Goal: Information Seeking & Learning: Understand process/instructions

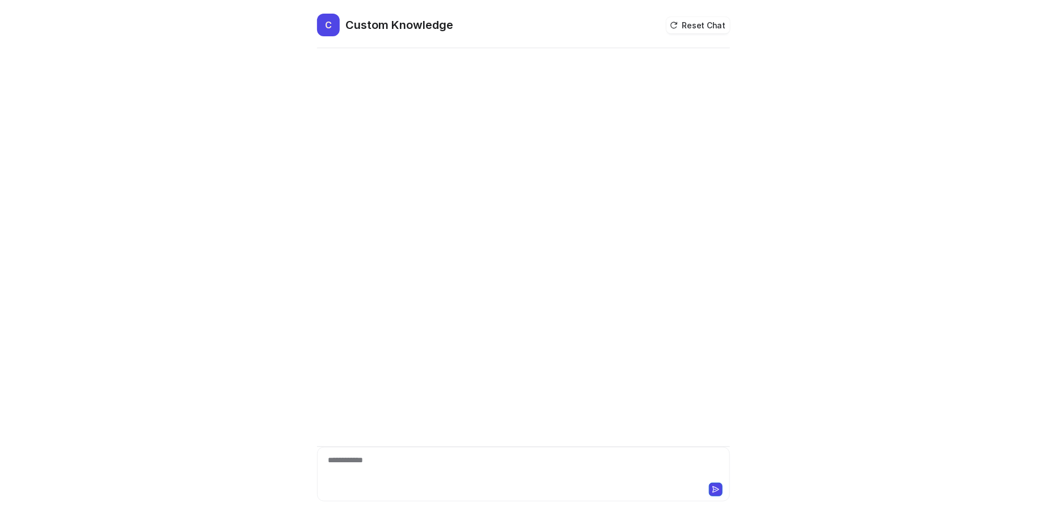
click at [404, 452] on div "**********" at bounding box center [523, 474] width 413 height 54
click at [405, 454] on div "**********" at bounding box center [524, 467] width 408 height 26
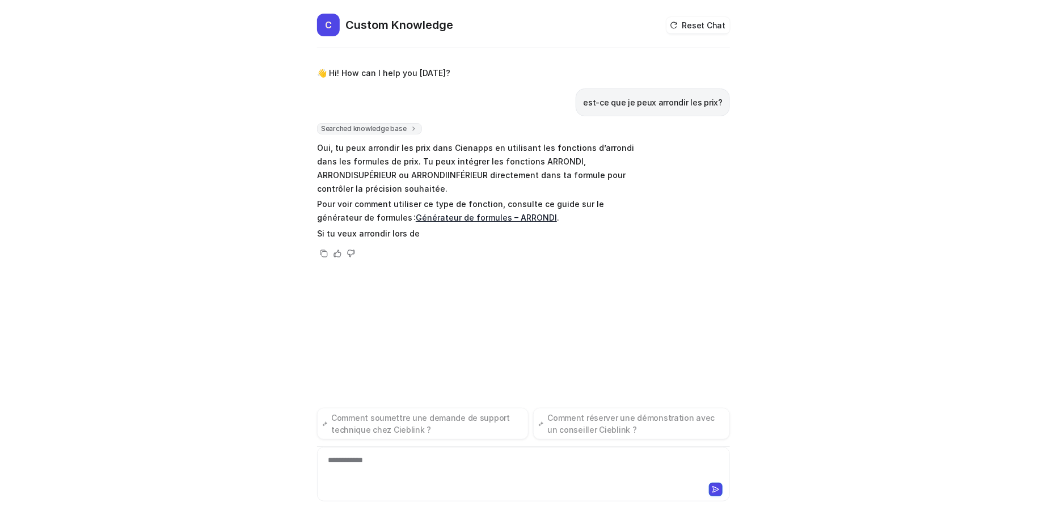
click at [663, 180] on div "Searched knowledge base search_queries : [ "arrondir les prix", "arrondi des pr…" at bounding box center [523, 191] width 413 height 137
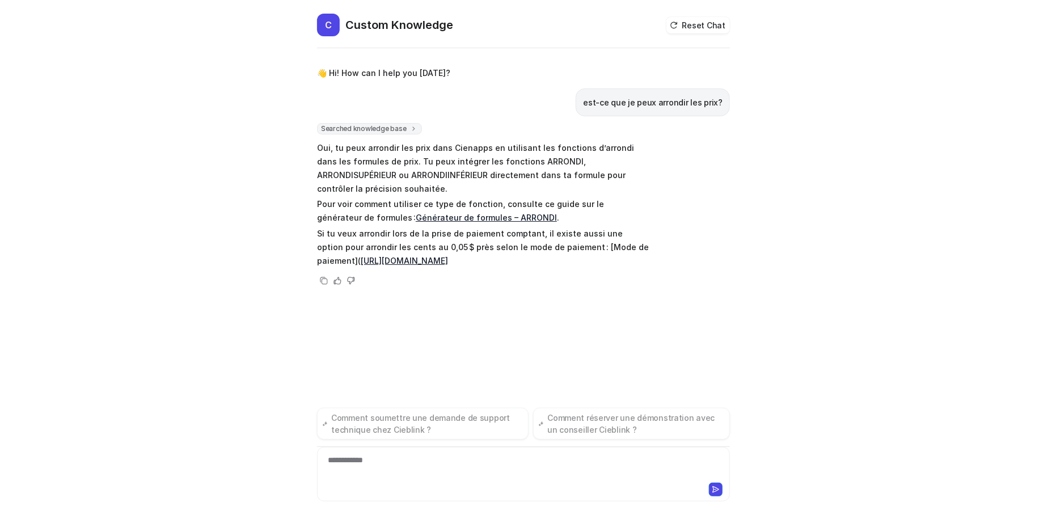
click at [410, 182] on span "Oui, tu peux arrondir les prix dans Cienapps en utilisant les fonctions d’arron…" at bounding box center [483, 204] width 332 height 130
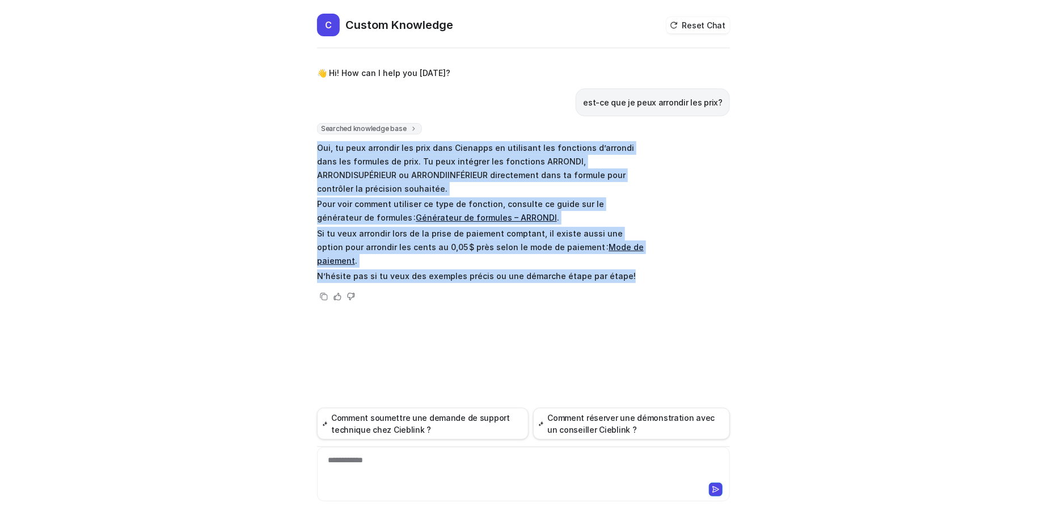
click at [578, 242] on link "Mode de paiement" at bounding box center [480, 253] width 327 height 23
click at [417, 228] on p "Si tu veux arrondir lors de la prise de paiement comptant, il existe aussi une …" at bounding box center [483, 247] width 332 height 41
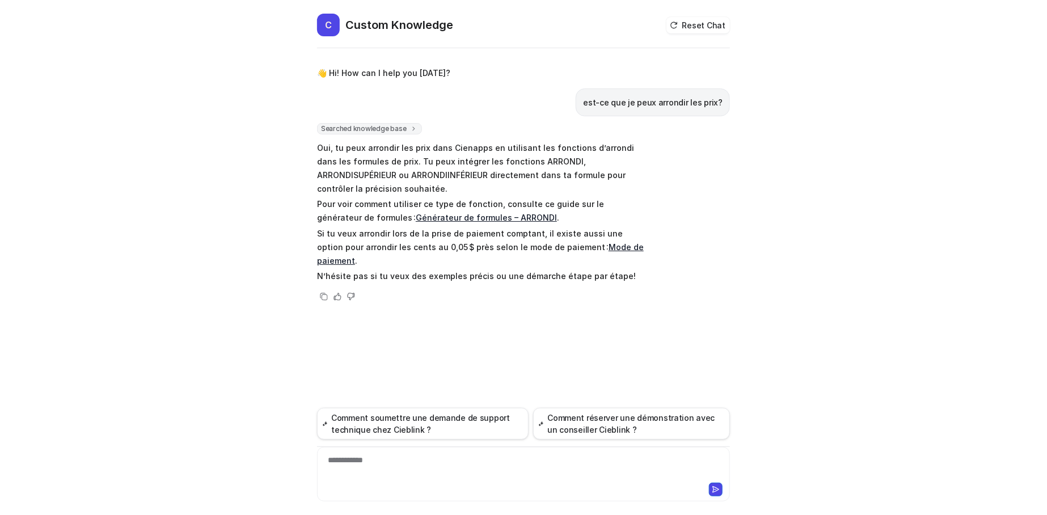
click at [366, 227] on p "Si tu veux arrondir lors de la prise de paiement comptant, il existe aussi une …" at bounding box center [483, 247] width 332 height 41
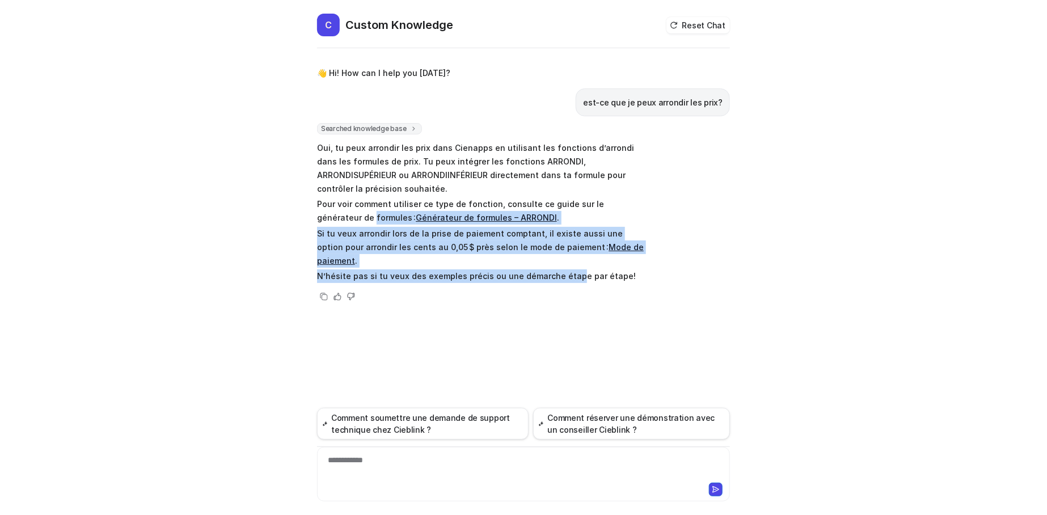
drag, startPoint x: 410, startPoint y: 226, endPoint x: 572, endPoint y: 247, distance: 163.0
click at [572, 247] on div "**********" at bounding box center [523, 265] width 431 height 502
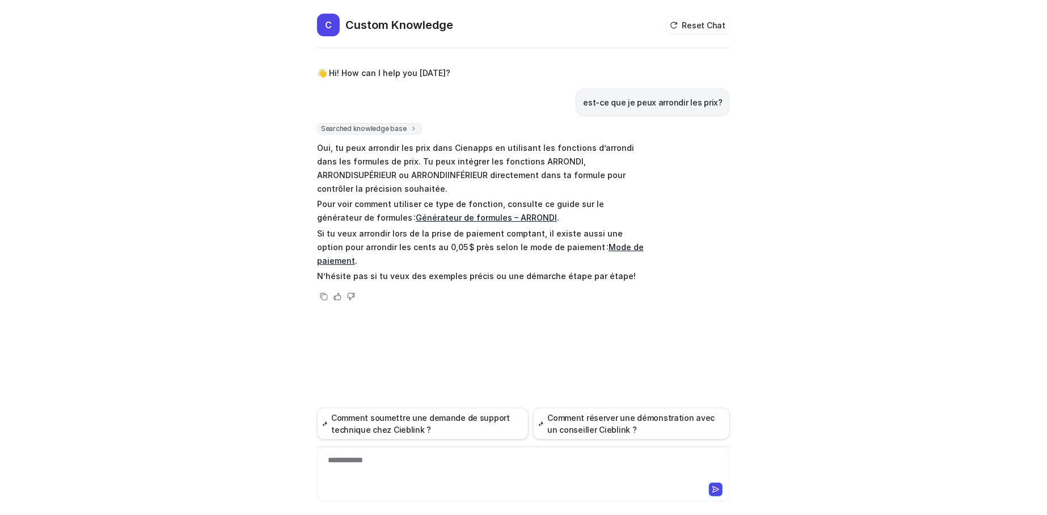
click at [573, 269] on p "N’hésite pas si tu veux des exemples précis ou une démarche étape par étape!" at bounding box center [483, 276] width 332 height 14
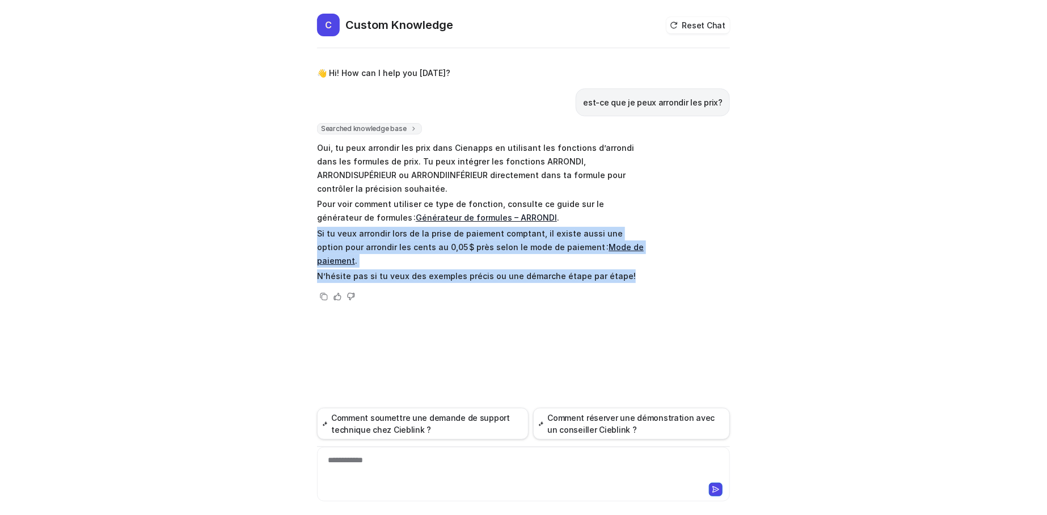
drag, startPoint x: 638, startPoint y: 248, endPoint x: 297, endPoint y: 218, distance: 342.9
click at [297, 218] on div "**********" at bounding box center [523, 257] width 1047 height 515
click at [325, 227] on p "Si tu veux arrondir lors de la prise de paiement comptant, il existe aussi une …" at bounding box center [483, 247] width 332 height 41
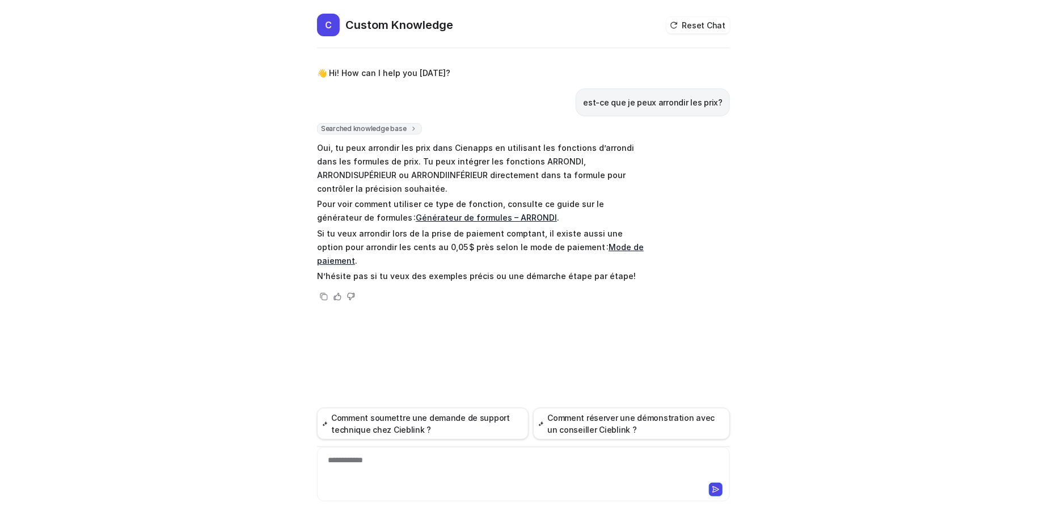
drag, startPoint x: 313, startPoint y: 216, endPoint x: 319, endPoint y: 217, distance: 5.8
click at [318, 217] on div "**********" at bounding box center [523, 265] width 431 height 502
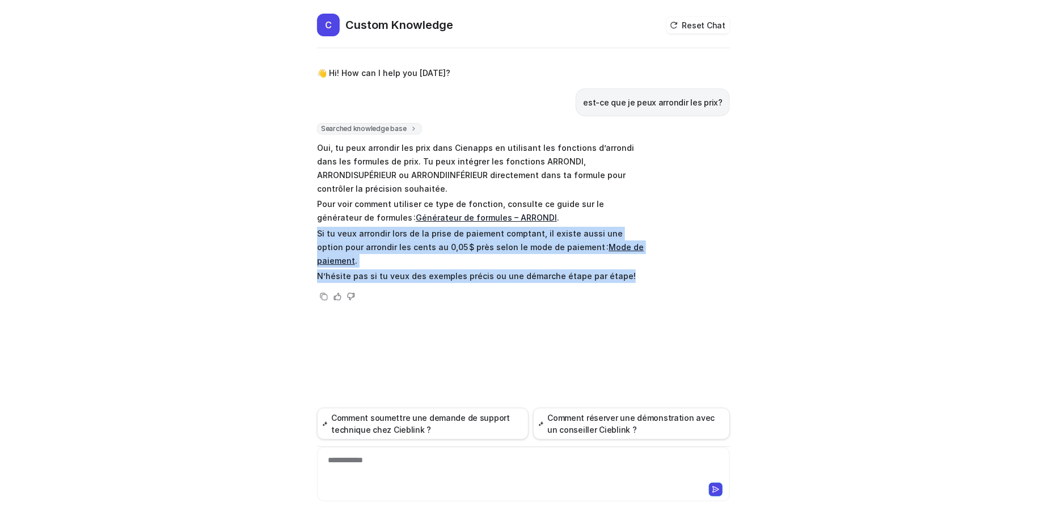
drag, startPoint x: 319, startPoint y: 217, endPoint x: 646, endPoint y: 252, distance: 329.3
click at [646, 252] on span "Oui, tu peux arrondir les prix dans Cienapps en utilisant les fonctions d’arron…" at bounding box center [483, 212] width 332 height 146
click at [638, 269] on p "N’hésite pas si tu veux des exemples précis ou une démarche étape par étape!" at bounding box center [483, 276] width 332 height 14
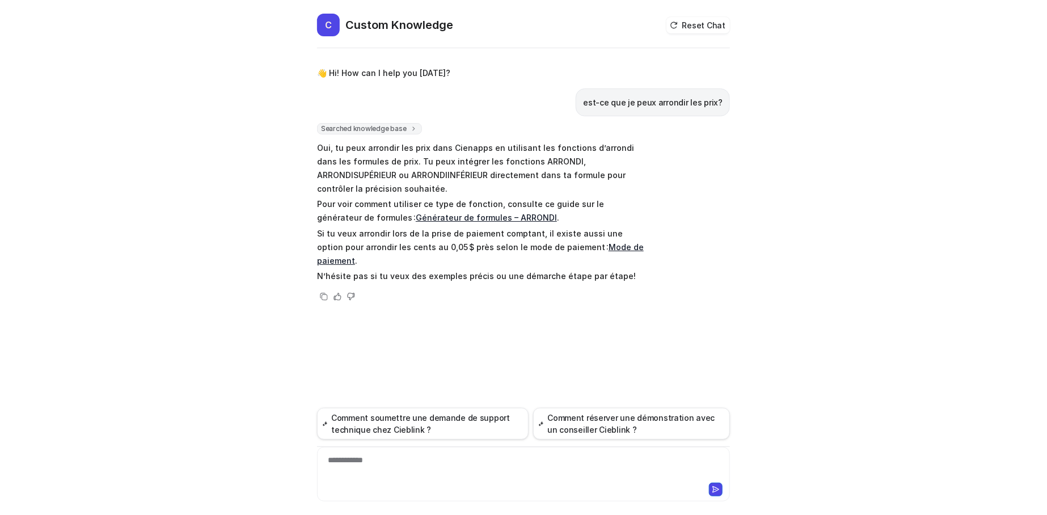
click at [604, 242] on link "Mode de paiement" at bounding box center [480, 253] width 327 height 23
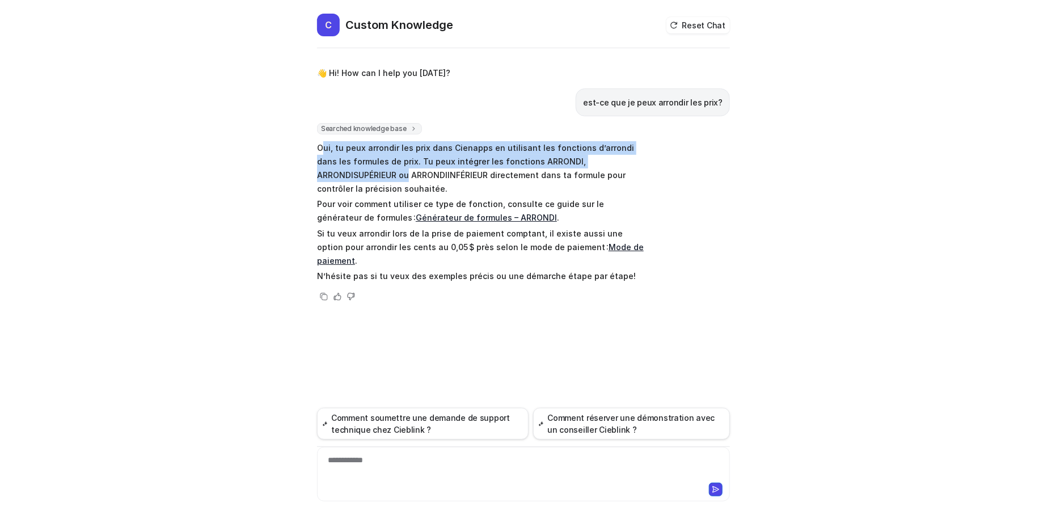
drag, startPoint x: 321, startPoint y: 148, endPoint x: 652, endPoint y: 154, distance: 331.9
click at [648, 158] on p "Oui, tu peux arrondir les prix dans Cienapps en utilisant les fonctions d’arron…" at bounding box center [483, 168] width 332 height 54
click at [652, 154] on div "Searched knowledge base search_queries : [ "arrondir les prix", "arrondi des pr…" at bounding box center [523, 213] width 413 height 180
drag, startPoint x: 323, startPoint y: 142, endPoint x: 596, endPoint y: 155, distance: 273.2
click at [596, 155] on p "Oui, tu peux arrondir les prix dans Cienapps en utilisant les fonctions d’arron…" at bounding box center [483, 168] width 332 height 54
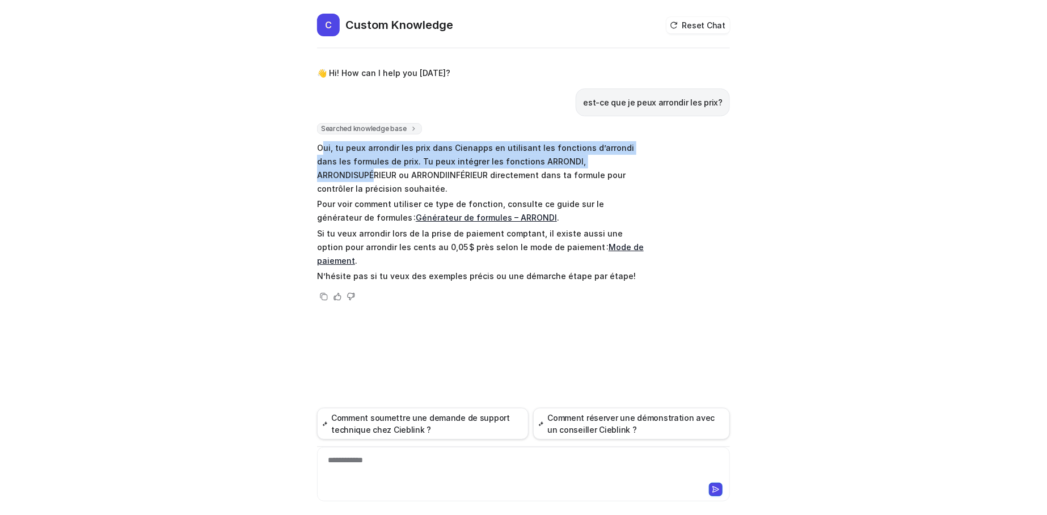
click at [596, 155] on p "Oui, tu peux arrondir les prix dans Cienapps en utilisant les fonctions d’arron…" at bounding box center [483, 168] width 332 height 54
drag, startPoint x: 529, startPoint y: 151, endPoint x: 685, endPoint y: 167, distance: 157.3
click at [685, 167] on div "**********" at bounding box center [523, 265] width 431 height 502
click at [604, 158] on p "Oui, tu peux arrondir les prix dans Cienapps en utilisant les fonctions d’arron…" at bounding box center [483, 168] width 332 height 54
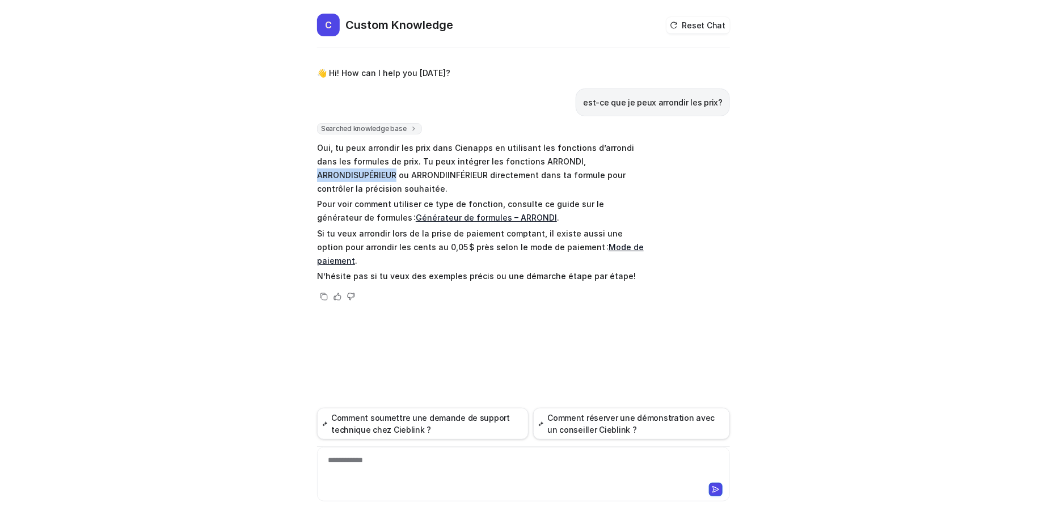
drag, startPoint x: 618, startPoint y: 163, endPoint x: 538, endPoint y: 159, distance: 79.6
click at [538, 159] on p "Oui, tu peux arrondir les prix dans Cienapps en utilisant les fonctions d’arron…" at bounding box center [483, 168] width 332 height 54
click at [545, 163] on p "Oui, tu peux arrondir les prix dans Cienapps en utilisant les fonctions d’arron…" at bounding box center [483, 168] width 332 height 54
drag, startPoint x: 540, startPoint y: 161, endPoint x: 616, endPoint y: 161, distance: 76.6
click at [616, 161] on p "Oui, tu peux arrondir les prix dans Cienapps en utilisant les fonctions d’arron…" at bounding box center [483, 168] width 332 height 54
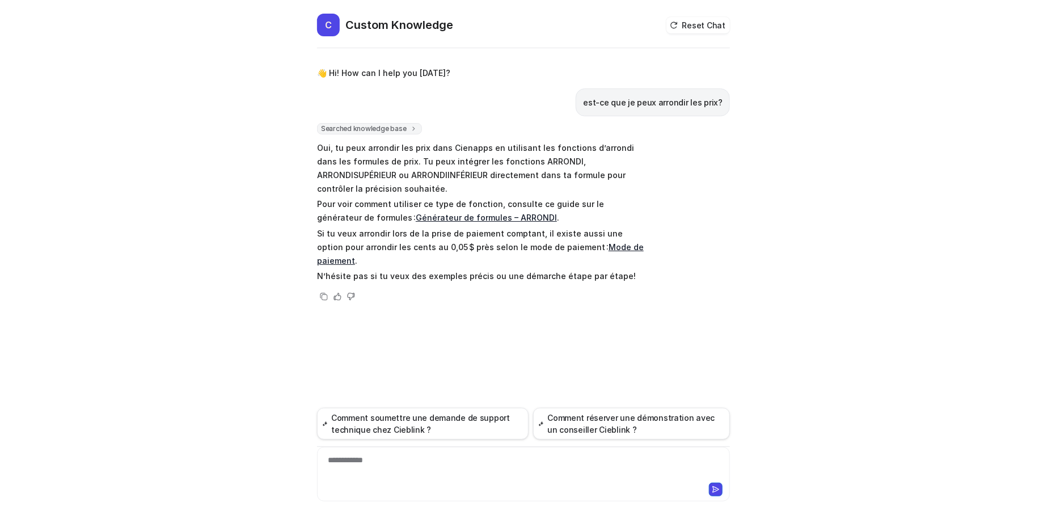
click at [411, 460] on div "**********" at bounding box center [524, 467] width 408 height 26
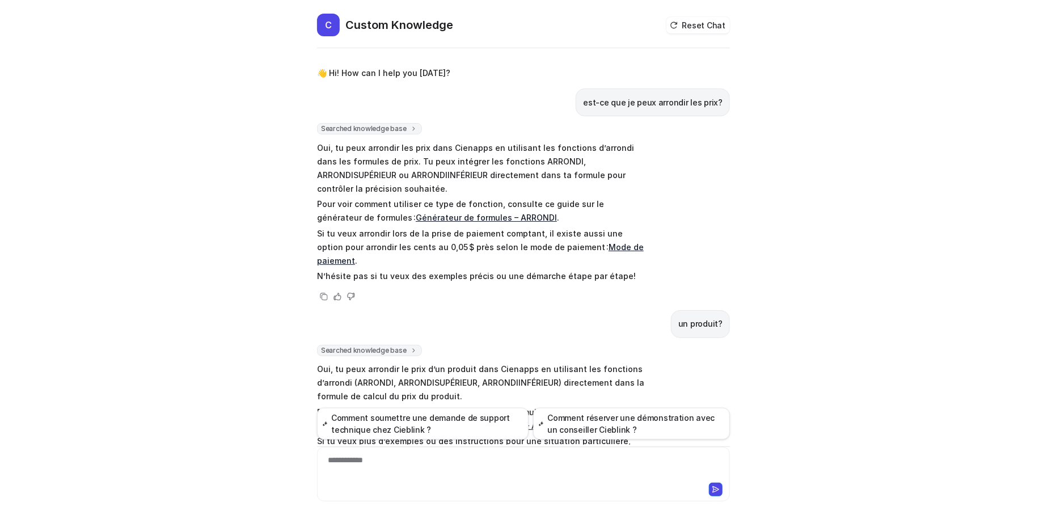
scroll to position [22, 0]
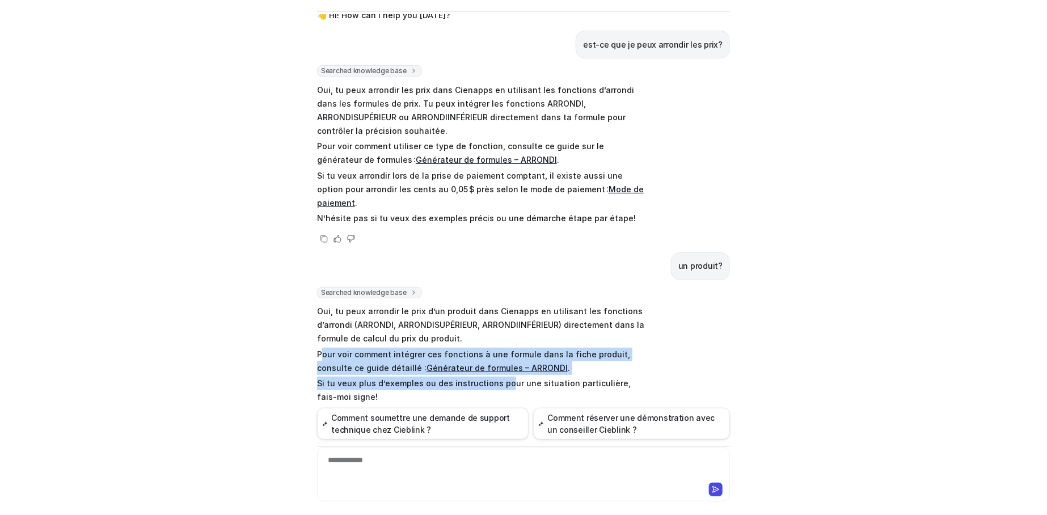
drag, startPoint x: 323, startPoint y: 322, endPoint x: 497, endPoint y: 351, distance: 176.5
click at [497, 351] on span "Oui, tu peux arrondir le prix d’un produit dans Cienapps en utilisant les fonct…" at bounding box center [483, 354] width 332 height 103
click at [499, 377] on p "Si tu veux plus d’exemples ou des instructions pour une situation particulière,…" at bounding box center [483, 390] width 332 height 27
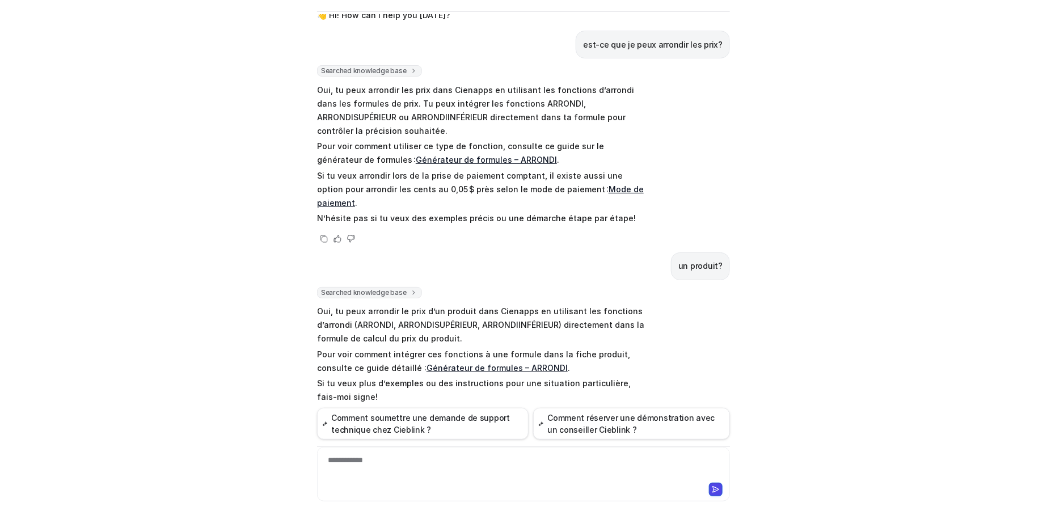
click at [507, 363] on link "Générateur de formules – ARRONDI" at bounding box center [497, 368] width 141 height 10
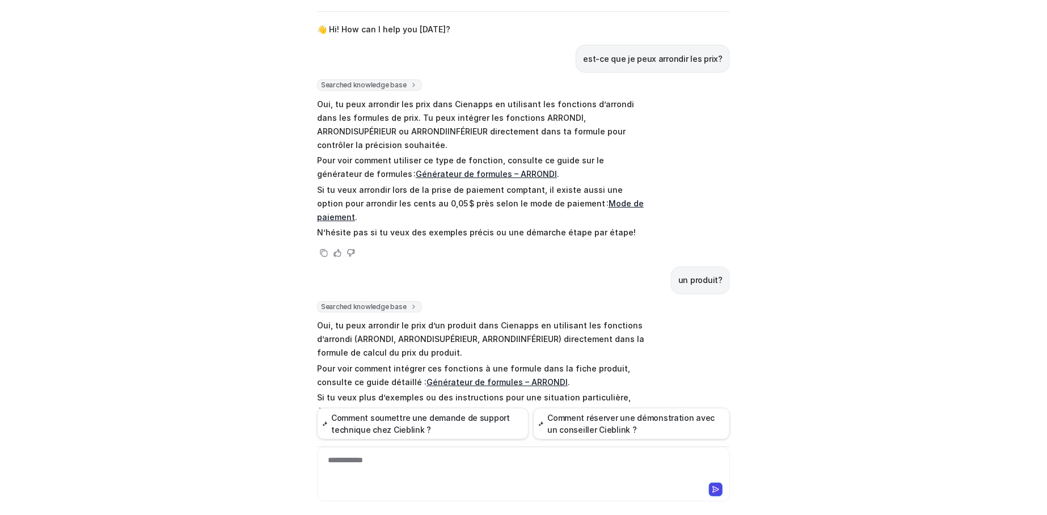
scroll to position [0, 0]
